Goal: Navigation & Orientation: Find specific page/section

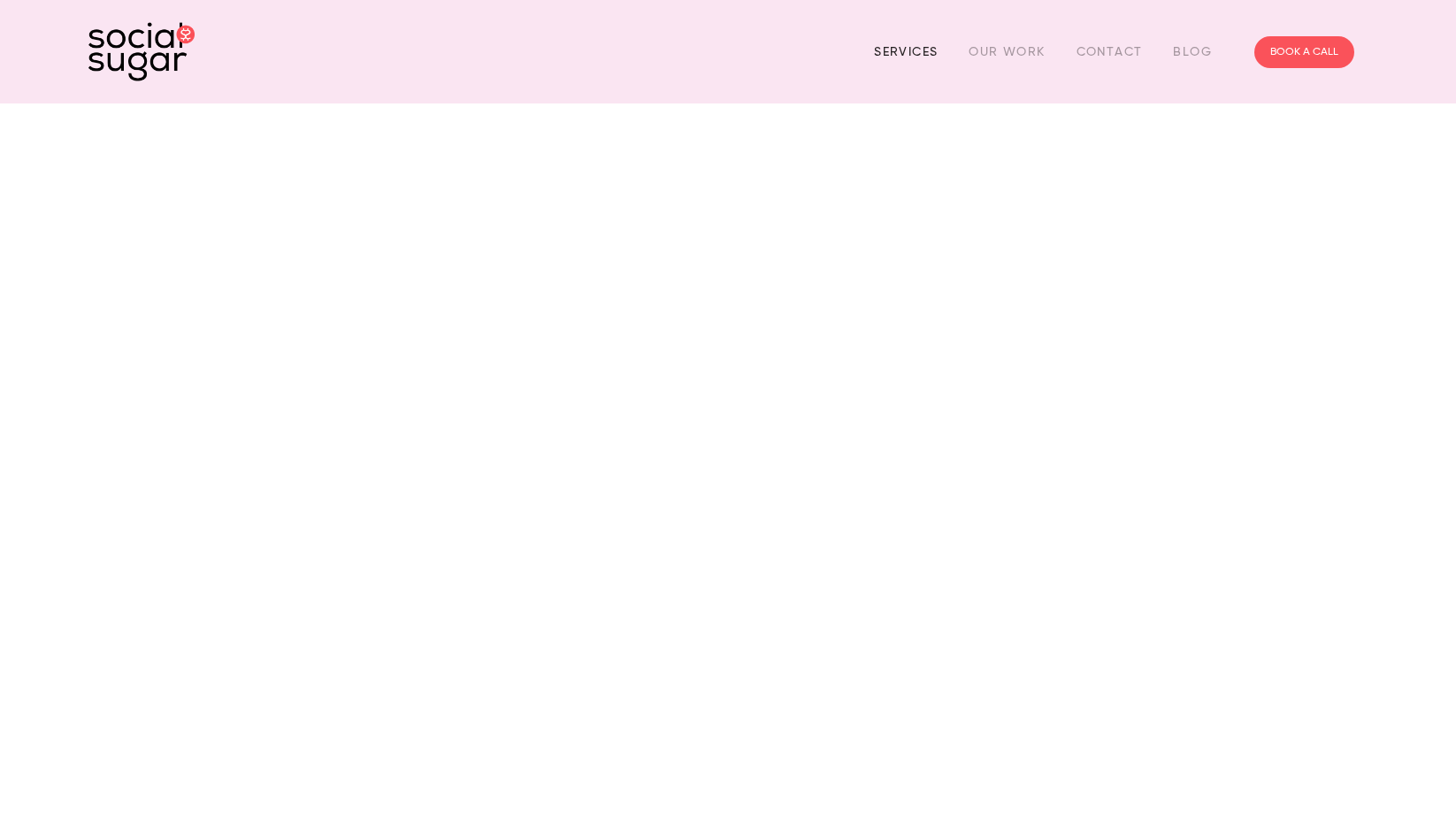
click at [917, 53] on link "Services" at bounding box center [906, 52] width 64 height 27
click at [909, 48] on link "Services" at bounding box center [906, 52] width 64 height 27
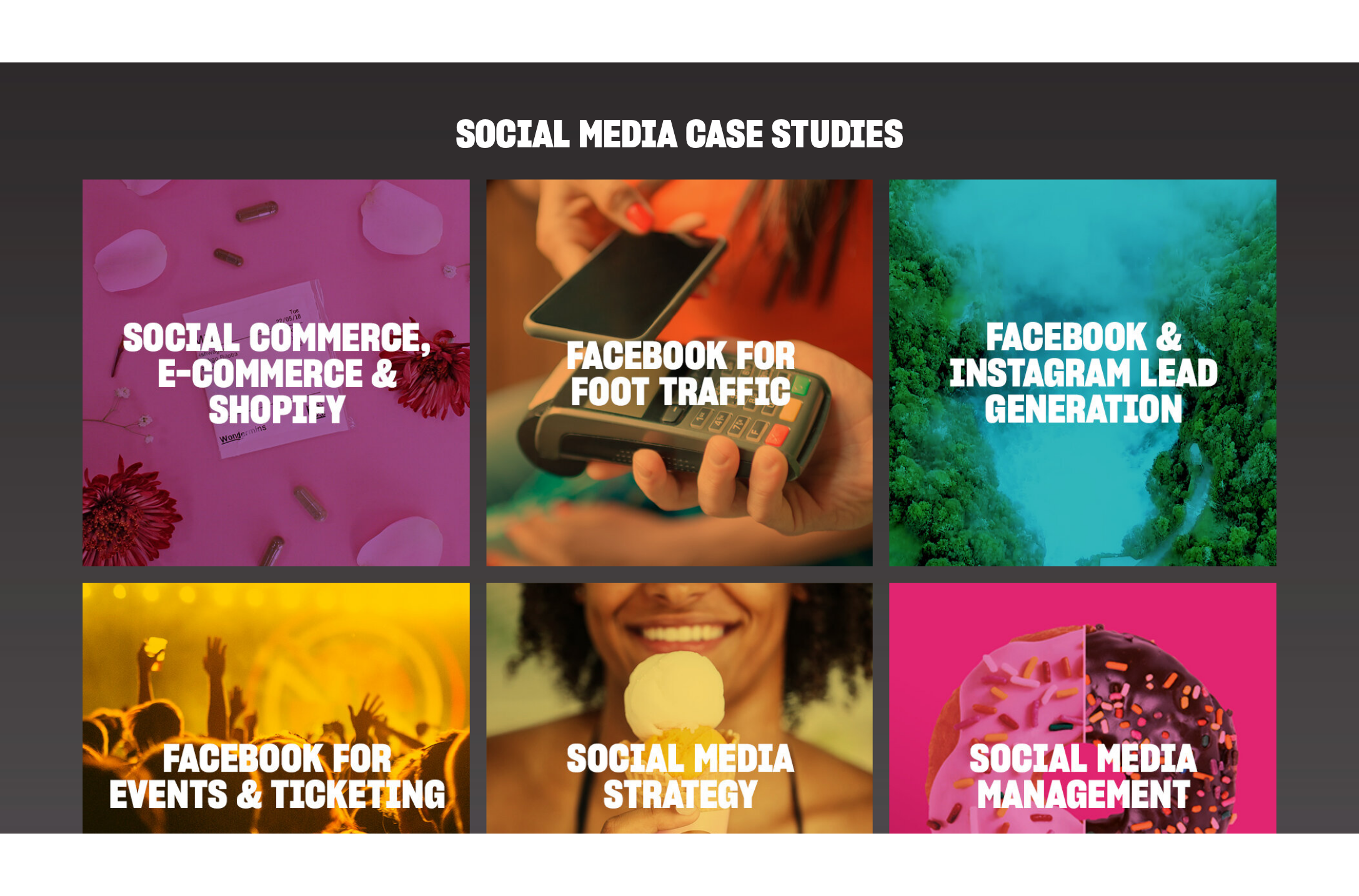
scroll to position [1545, 0]
